Goal: Information Seeking & Learning: Learn about a topic

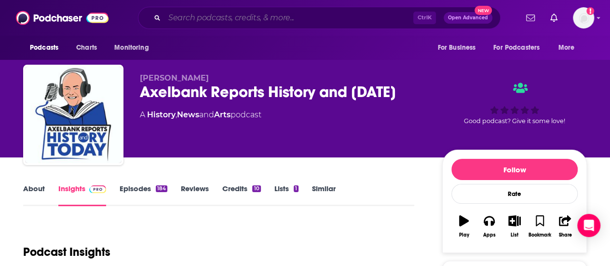
click at [260, 15] on input "Search podcasts, credits, & more..." at bounding box center [288, 17] width 249 height 15
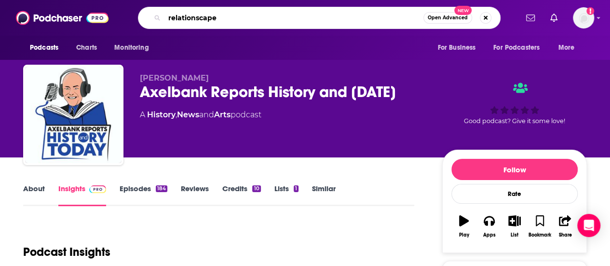
type input "relationscapes"
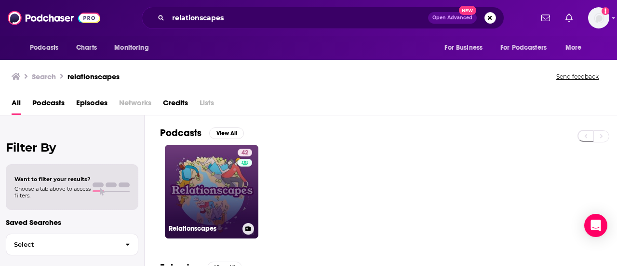
click at [201, 169] on link "42 Relationscapes" at bounding box center [211, 191] width 93 height 93
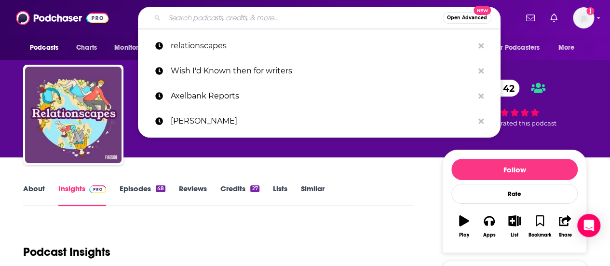
click at [320, 20] on input "Search podcasts, credits, & more..." at bounding box center [303, 17] width 278 height 15
paste input "The Road to Now"
type input "The Road to Now"
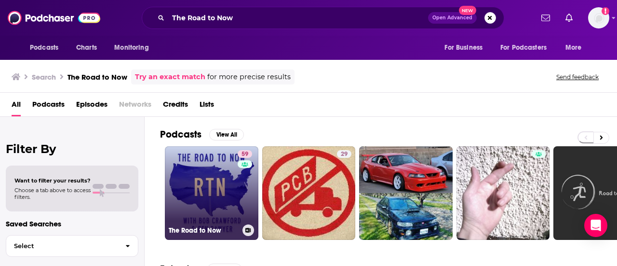
click at [200, 186] on link "59 The Road to Now" at bounding box center [211, 192] width 93 height 93
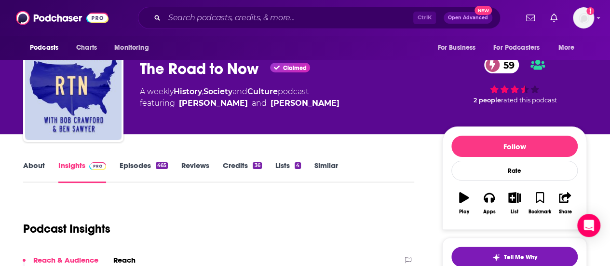
scroll to position [3, 0]
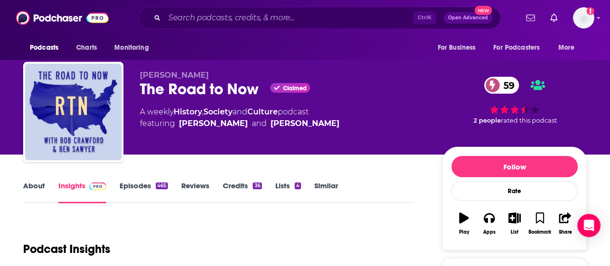
click at [33, 187] on link "About" at bounding box center [34, 192] width 22 height 22
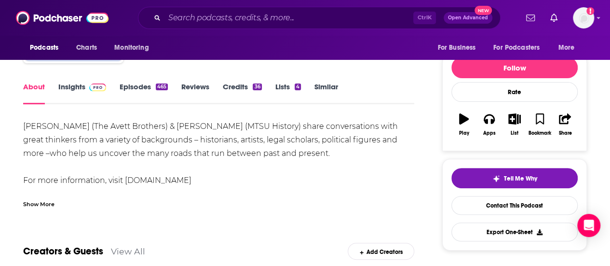
scroll to position [105, 0]
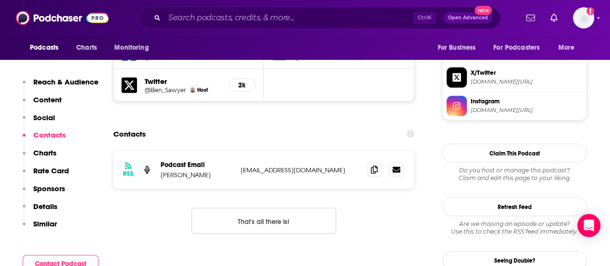
scroll to position [942, 0]
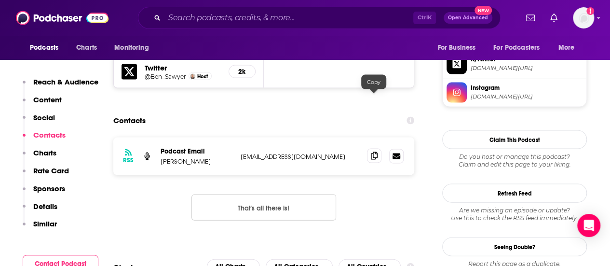
click at [373, 152] on icon at bounding box center [374, 156] width 7 height 8
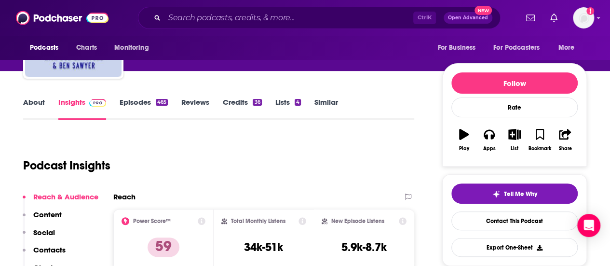
scroll to position [0, 0]
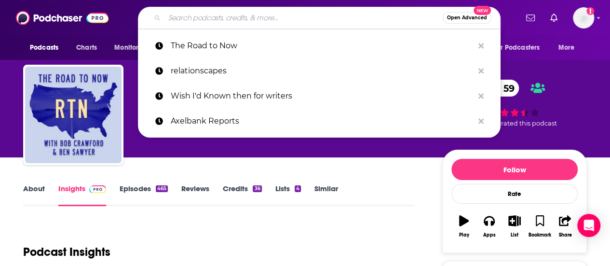
click at [272, 17] on input "Search podcasts, credits, & more..." at bounding box center [303, 17] width 278 height 15
paste input "Political Orphanage"
type input "Political Orphanage"
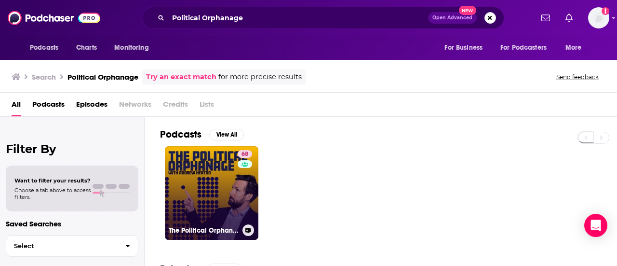
click at [196, 178] on link "68 The Political Orphanage" at bounding box center [211, 192] width 93 height 93
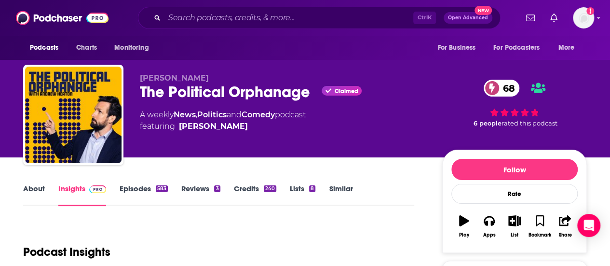
click at [34, 187] on link "About" at bounding box center [34, 195] width 22 height 22
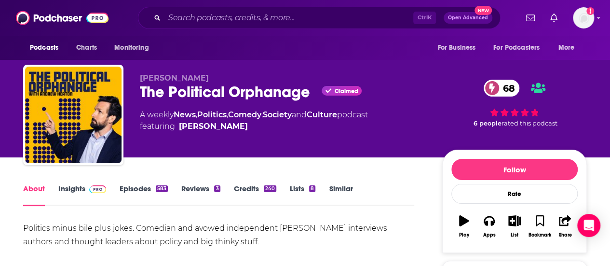
click at [75, 187] on link "Insights" at bounding box center [82, 195] width 48 height 22
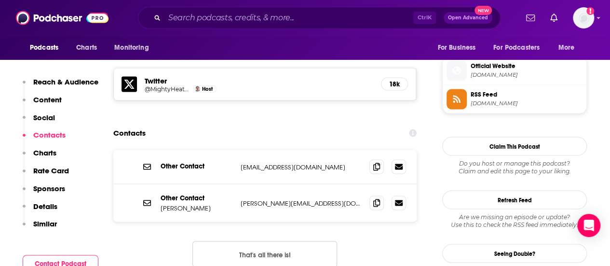
scroll to position [857, 0]
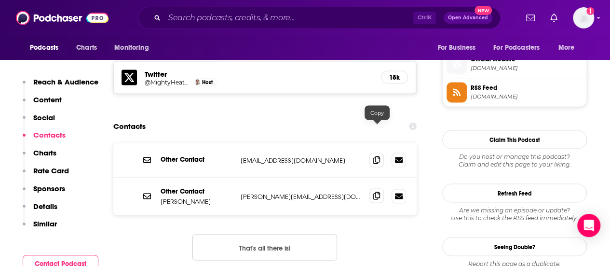
click at [379, 191] on icon at bounding box center [376, 195] width 7 height 8
